Goal: Task Accomplishment & Management: Use online tool/utility

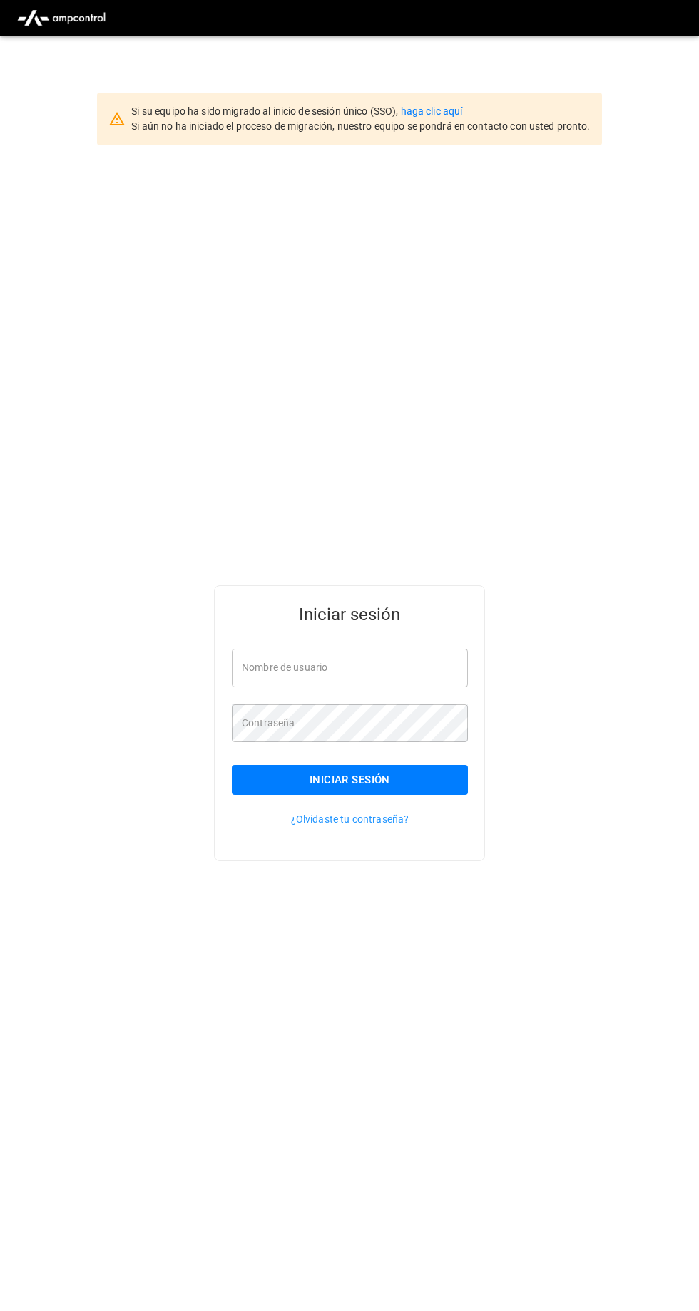
click at [421, 687] on input "Nombre de usuario" at bounding box center [350, 668] width 236 height 38
type input "**********"
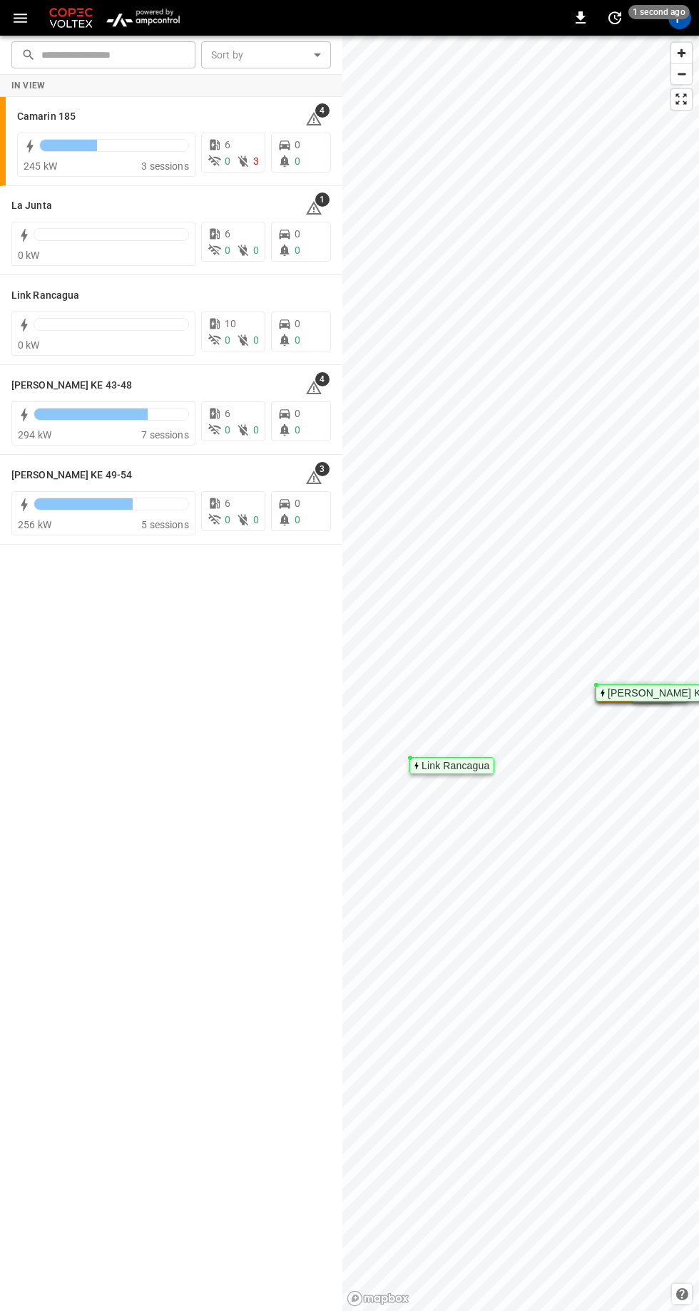
click at [95, 379] on h6 "[PERSON_NAME] KE 43-48" at bounding box center [71, 386] width 120 height 16
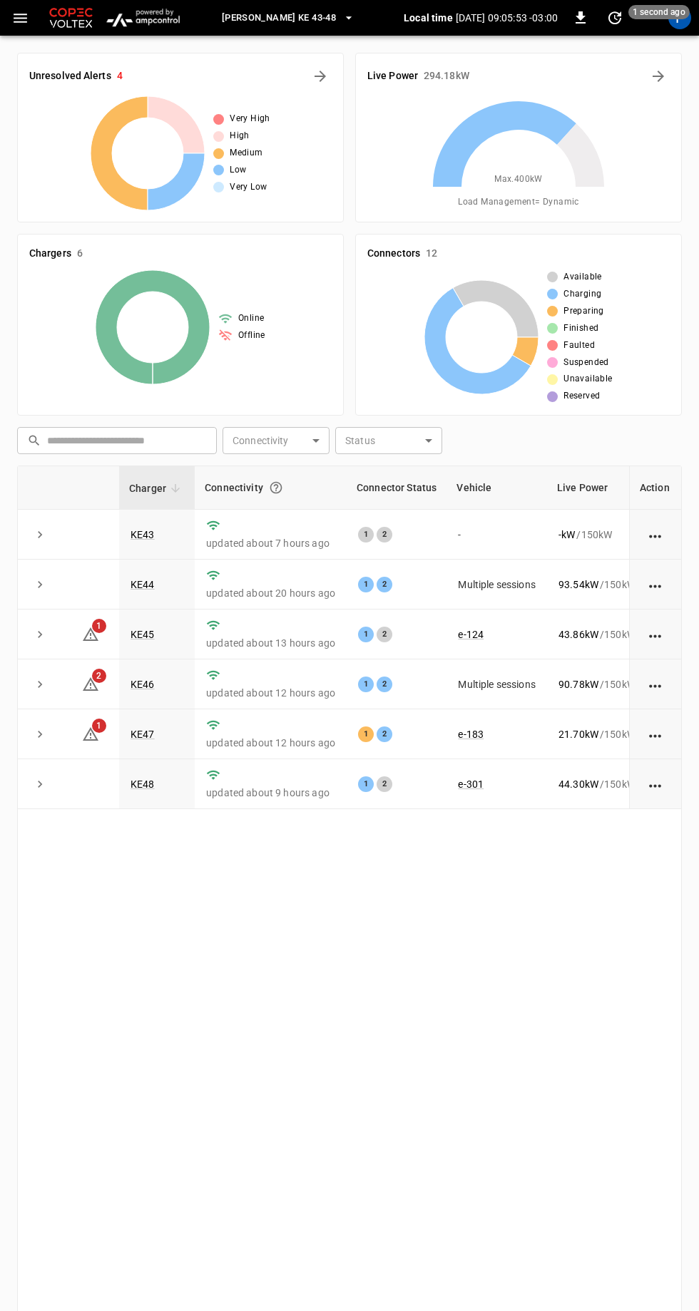
click at [148, 533] on link "KE43" at bounding box center [142, 534] width 24 height 11
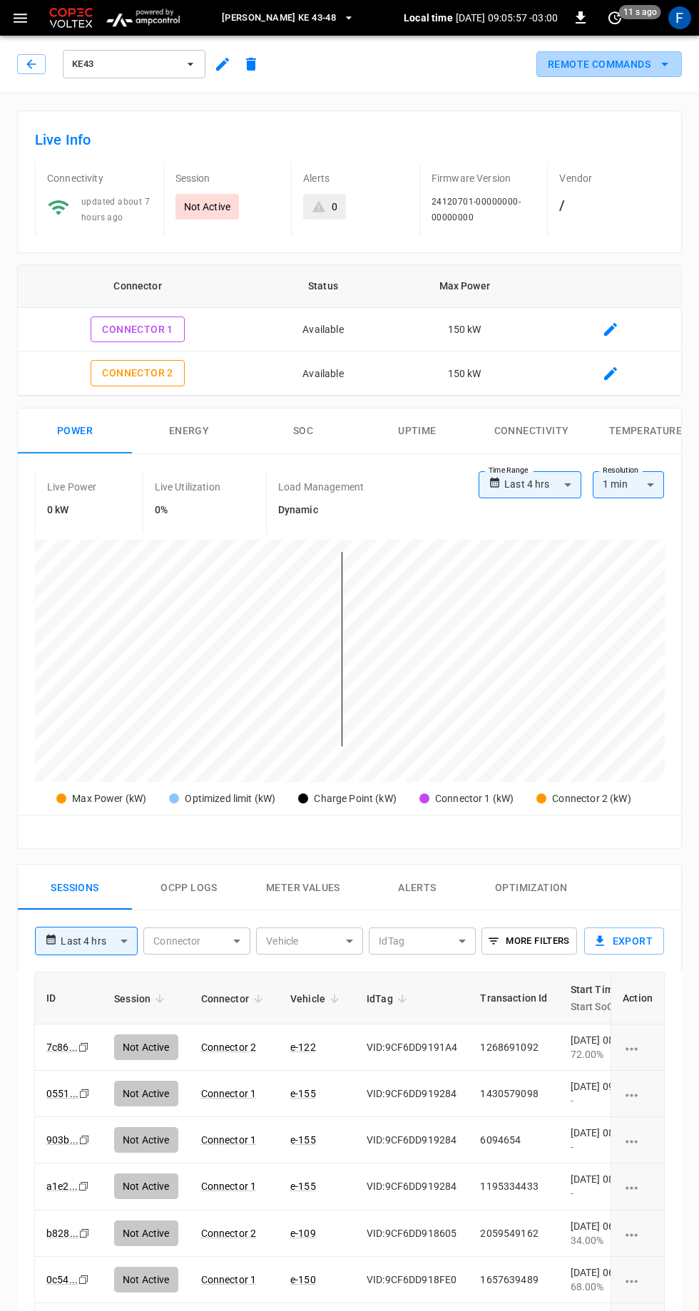
click at [651, 71] on button "Remote Commands" at bounding box center [608, 64] width 145 height 26
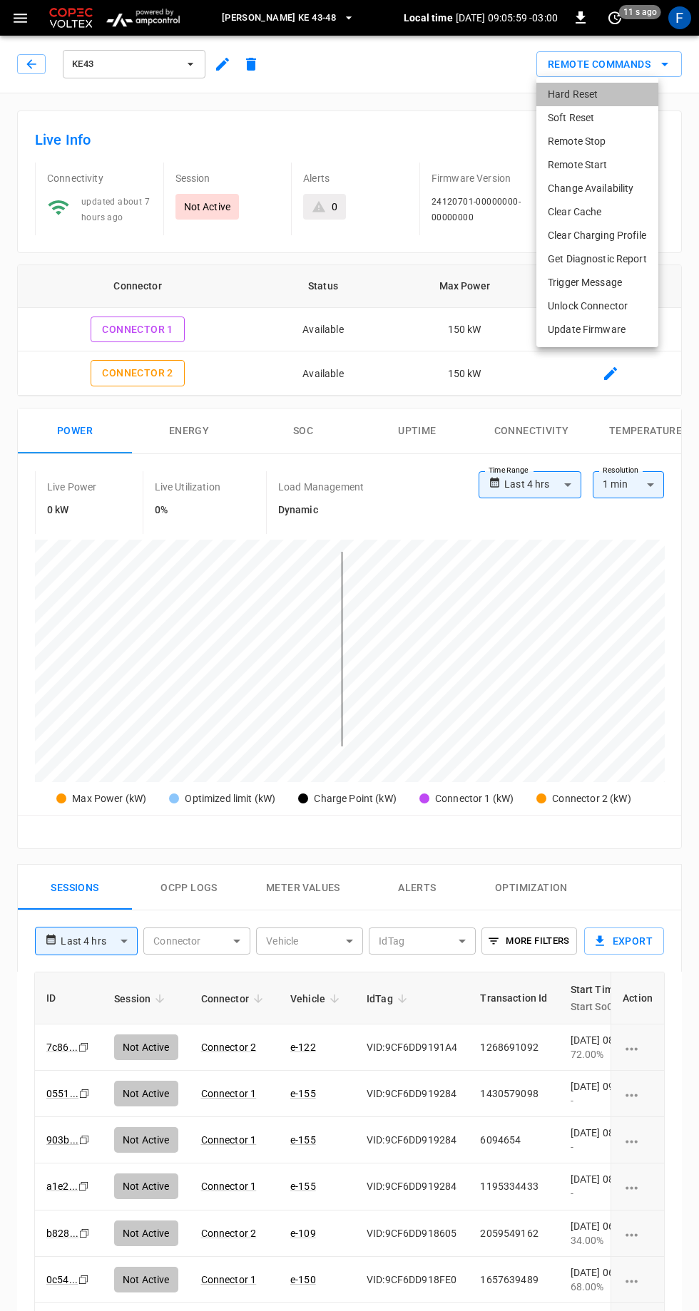
click at [605, 93] on li "Hard Reset" at bounding box center [597, 95] width 122 height 24
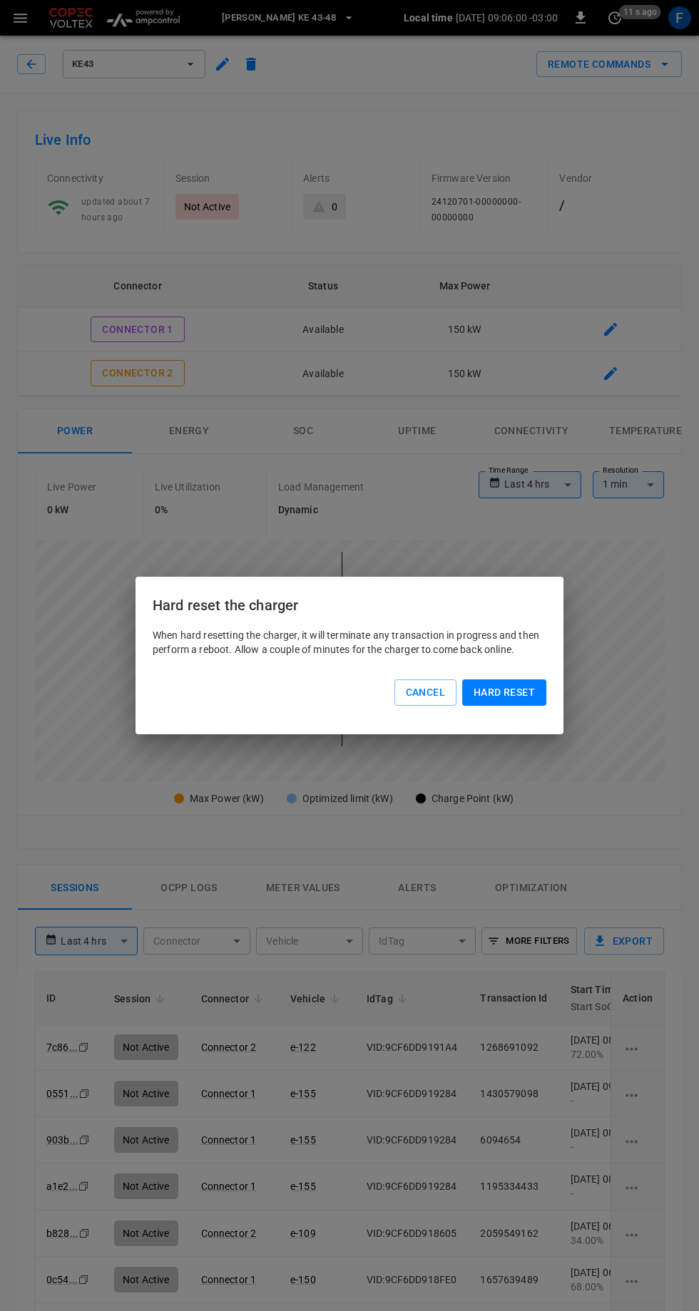
click at [519, 688] on button "Hard reset" at bounding box center [504, 692] width 84 height 26
